Goal: Check status: Check status

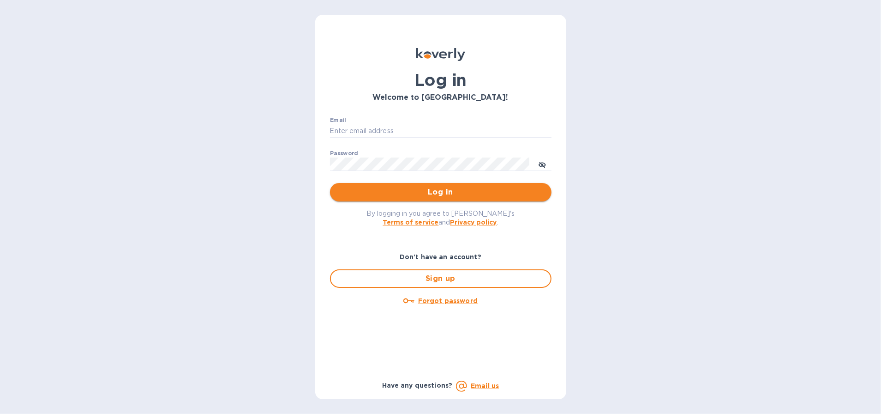
type input "[PERSON_NAME][EMAIL_ADDRESS][DOMAIN_NAME]"
click at [390, 200] on button "Log in" at bounding box center [441, 192] width 222 height 18
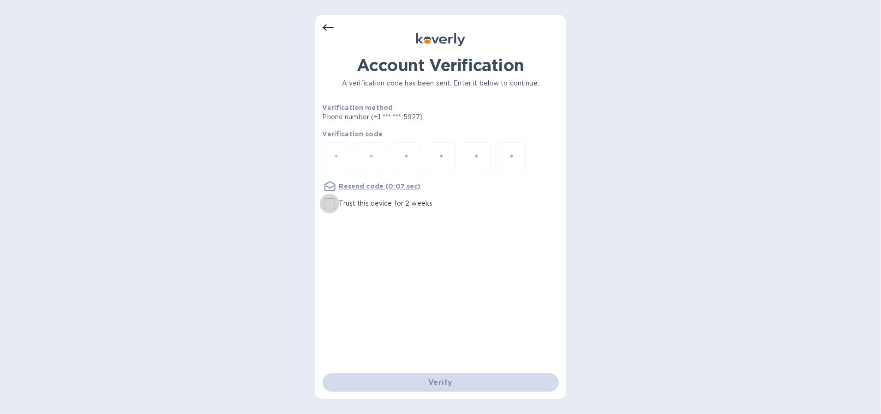
click at [330, 208] on input "Trust this device for 2 weeks" at bounding box center [329, 203] width 19 height 19
checkbox input "true"
click at [349, 156] on div at bounding box center [337, 158] width 28 height 33
type input "4"
type input "2"
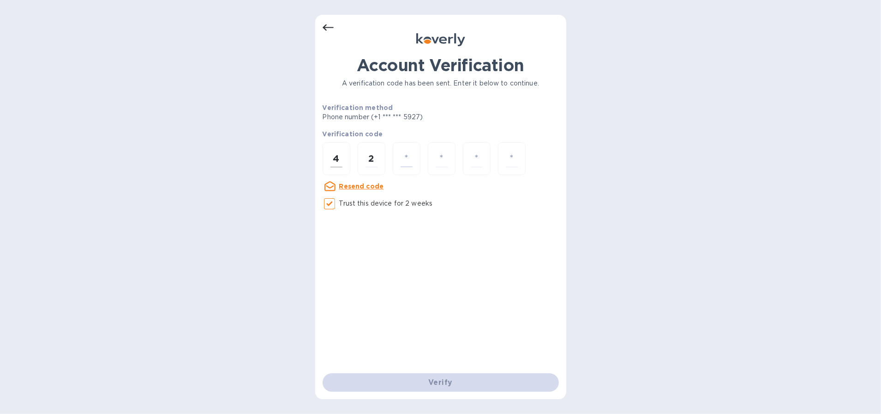
type input "0"
type input "6"
type input "5"
type input "8"
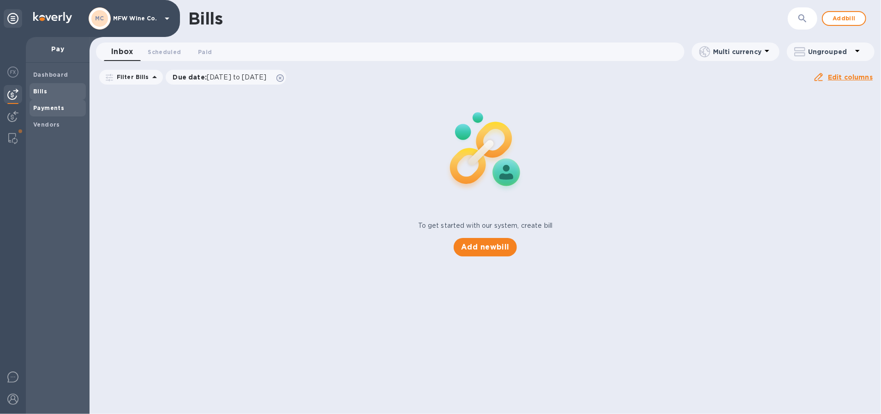
click at [49, 112] on span "Payments" at bounding box center [48, 107] width 31 height 9
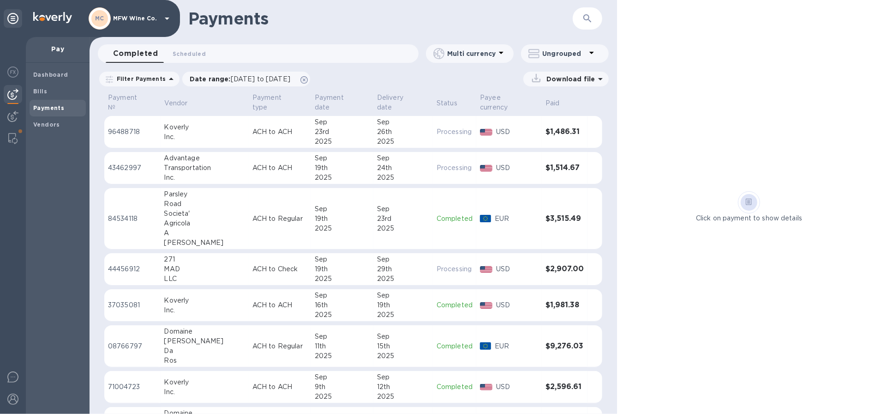
click at [161, 133] on td "96488718" at bounding box center [132, 132] width 56 height 32
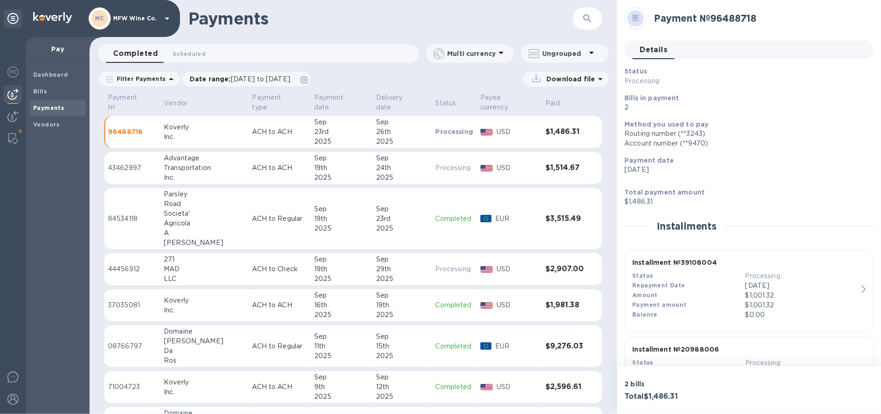
scroll to position [64, 0]
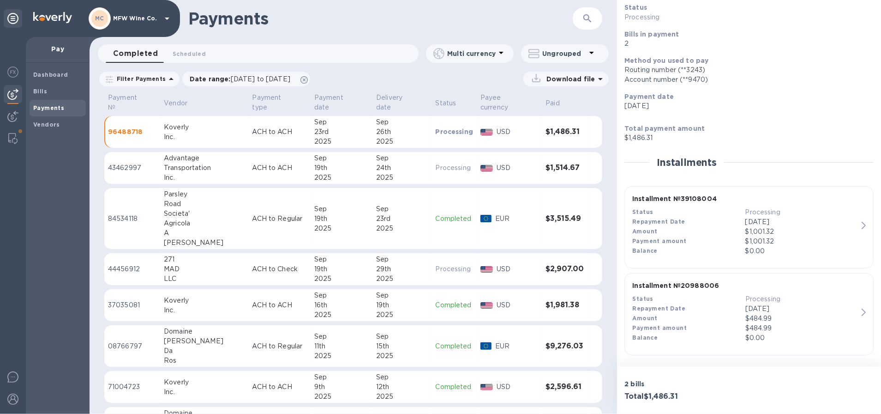
click at [862, 222] on icon "button" at bounding box center [864, 225] width 4 height 7
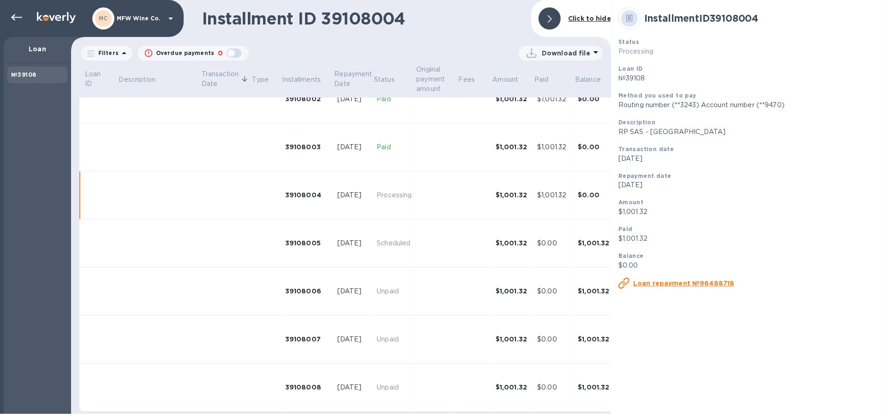
scroll to position [125, 0]
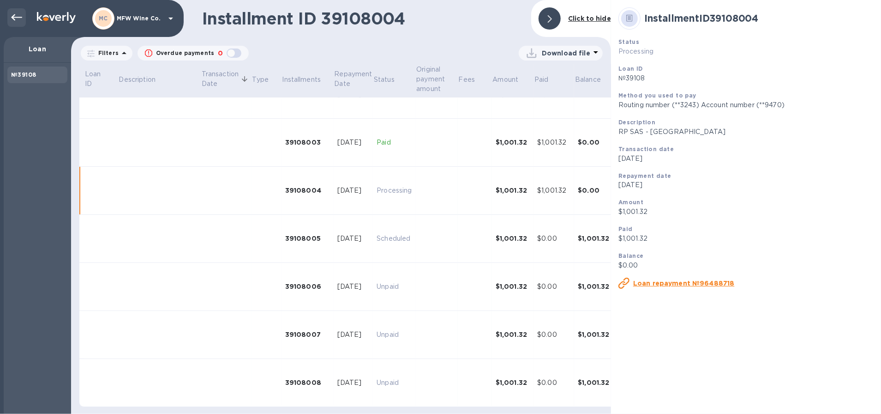
click at [17, 17] on icon at bounding box center [16, 17] width 11 height 6
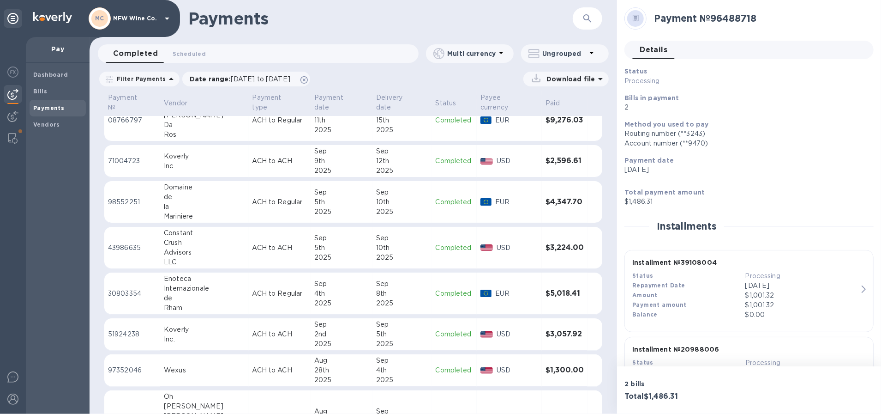
scroll to position [234, 0]
